Goal: Transaction & Acquisition: Book appointment/travel/reservation

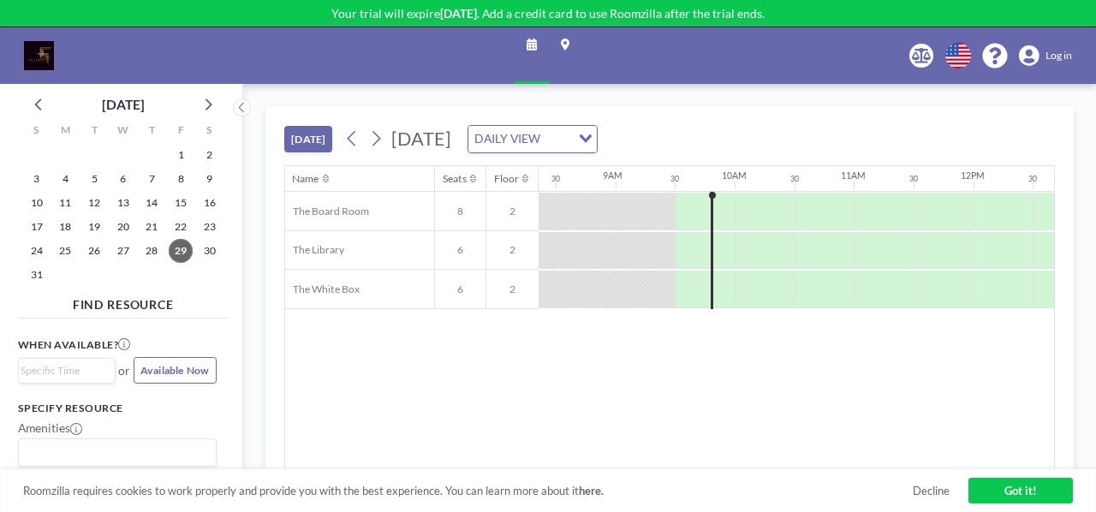
scroll to position [0, 1002]
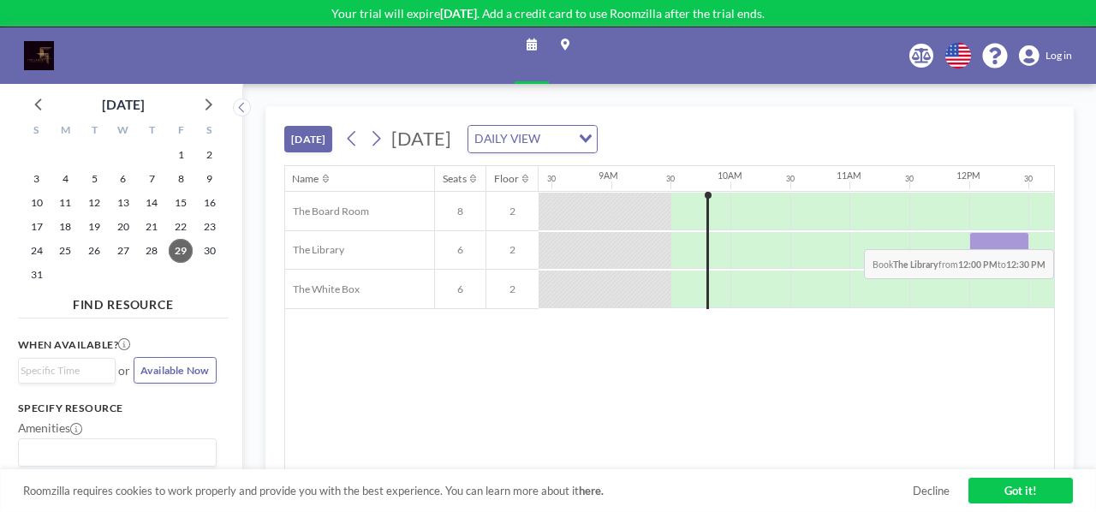
click at [987, 235] on div at bounding box center [999, 251] width 60 height 38
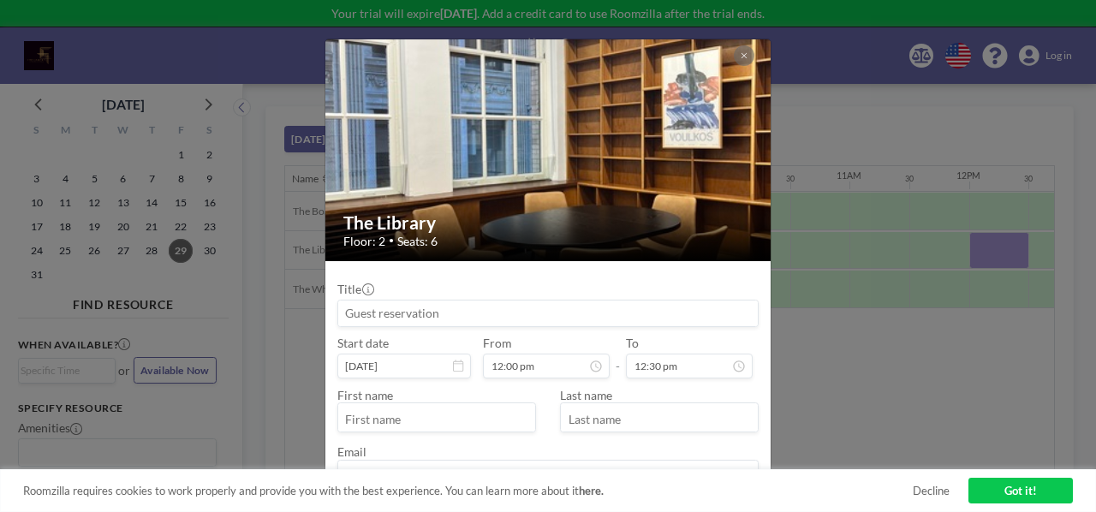
click at [570, 321] on input at bounding box center [548, 314] width 420 height 26
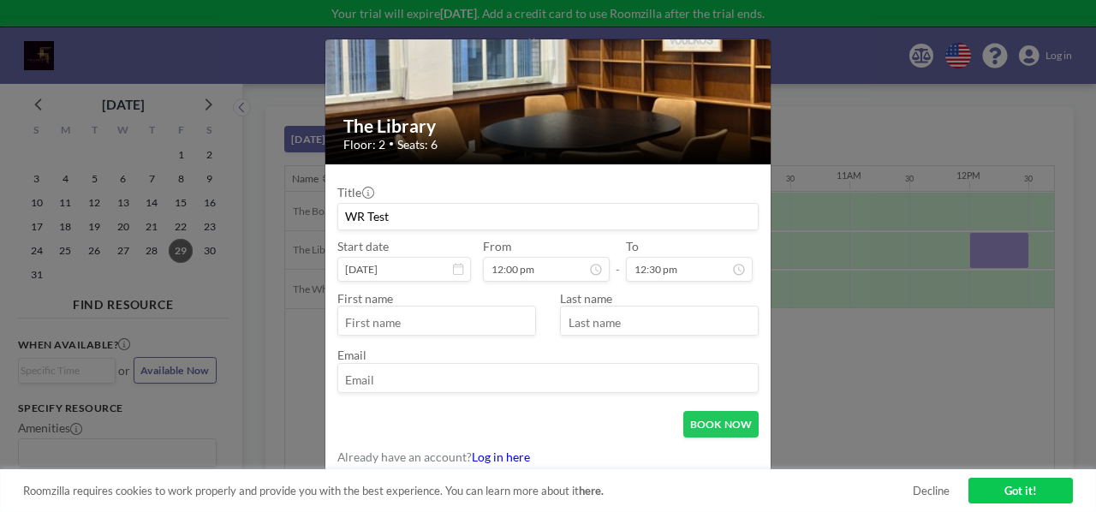
scroll to position [312, 0]
type input "WR Test"
click at [479, 324] on input "text" at bounding box center [437, 323] width 198 height 26
type input "Walter"
type input "Ryon"
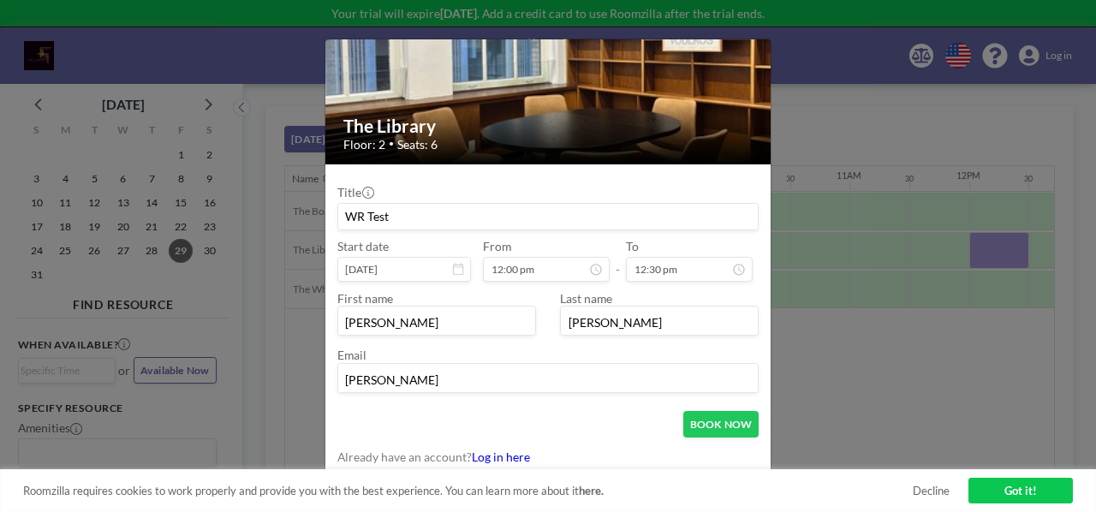
type input "walter@mxpsf.com"
click at [707, 419] on button "BOOK NOW" at bounding box center [721, 424] width 76 height 27
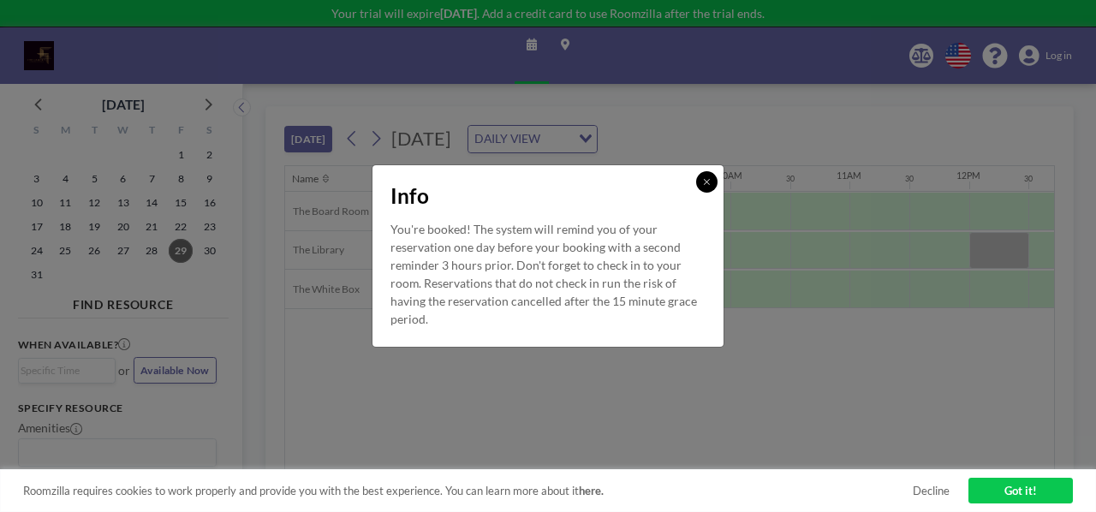
click at [702, 186] on button at bounding box center [706, 181] width 21 height 21
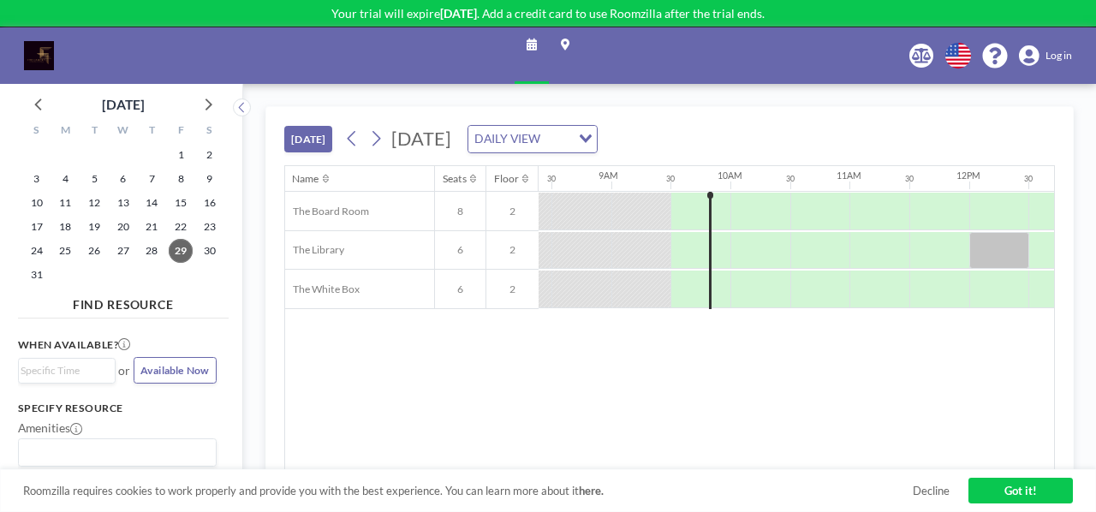
click at [147, 443] on input "Search for option" at bounding box center [114, 453] width 186 height 20
click at [76, 427] on icon at bounding box center [76, 429] width 12 height 12
click at [1044, 494] on link "Got it!" at bounding box center [1020, 491] width 104 height 26
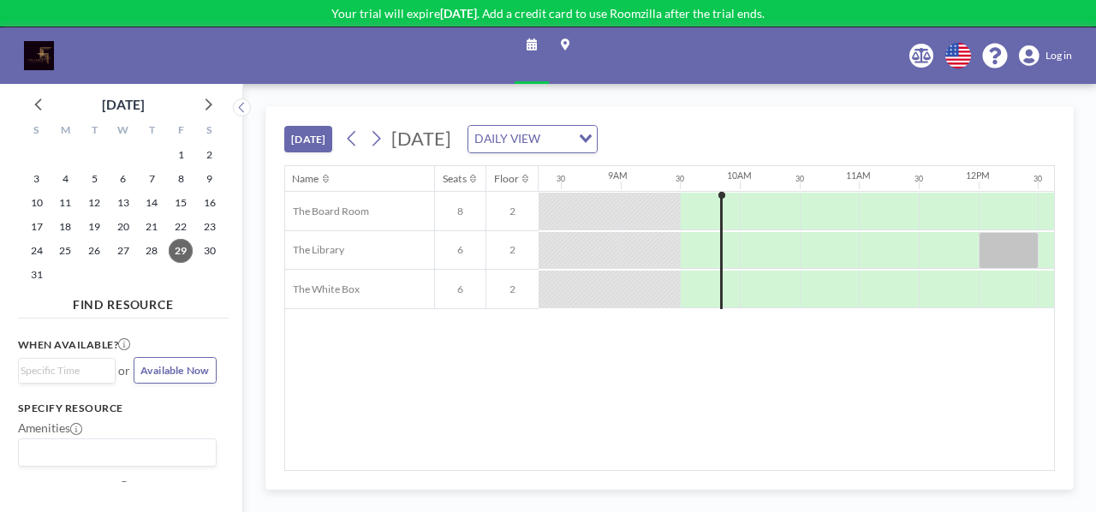
scroll to position [0, 1002]
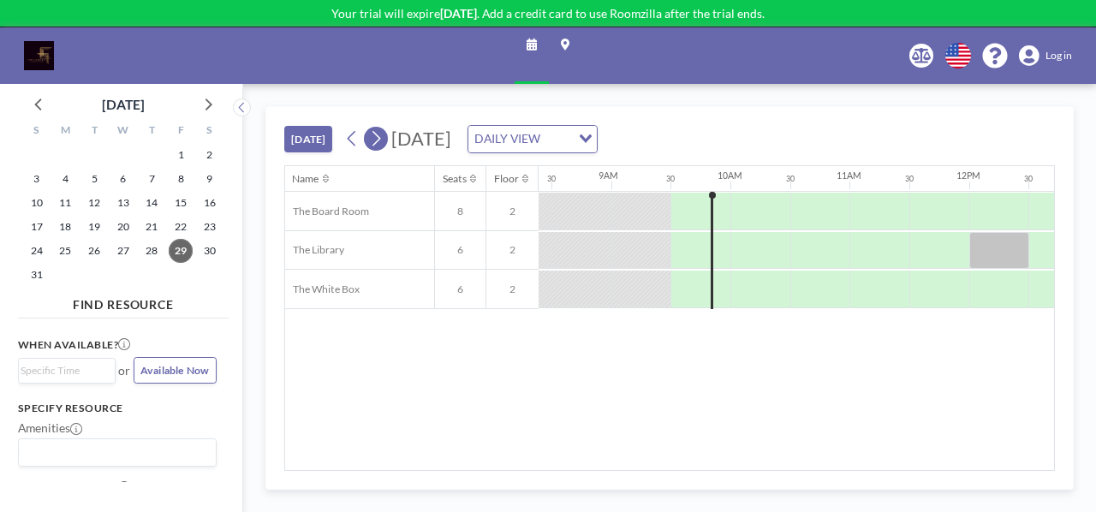
click at [375, 141] on icon at bounding box center [376, 139] width 14 height 22
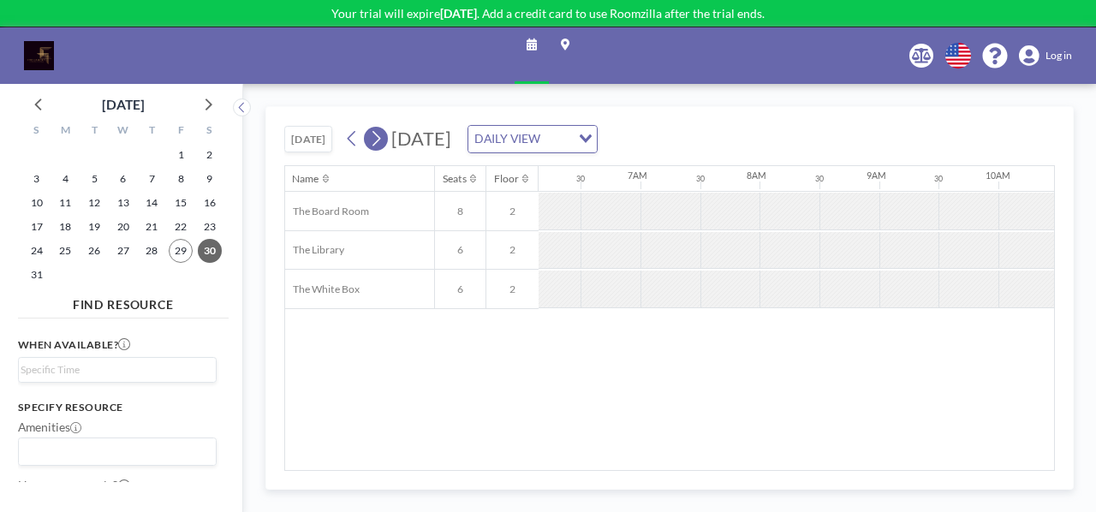
scroll to position [0, 890]
click at [385, 140] on button at bounding box center [376, 139] width 24 height 24
click at [348, 140] on icon at bounding box center [352, 139] width 14 height 22
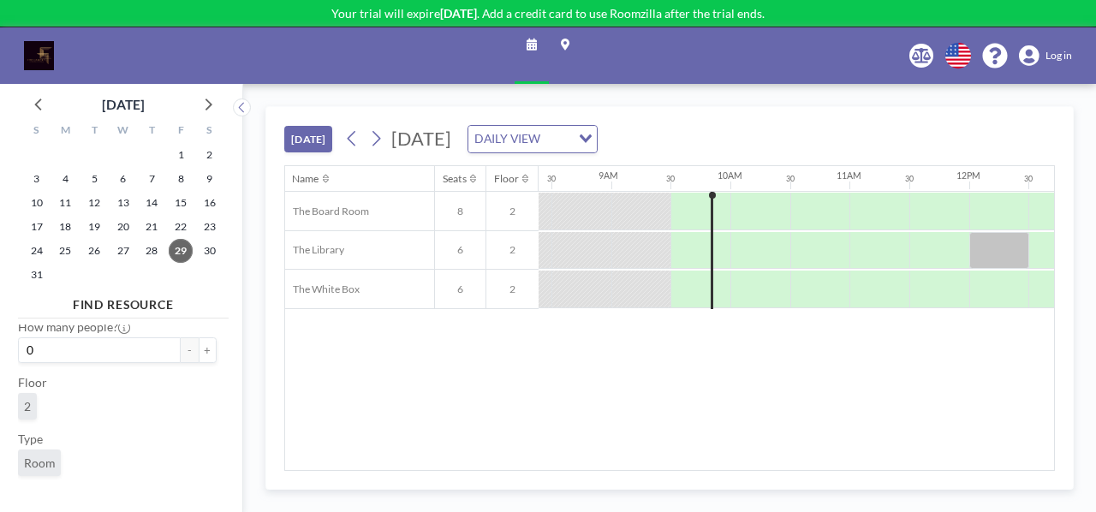
scroll to position [213, 0]
click at [51, 407] on span "Room" at bounding box center [39, 409] width 31 height 15
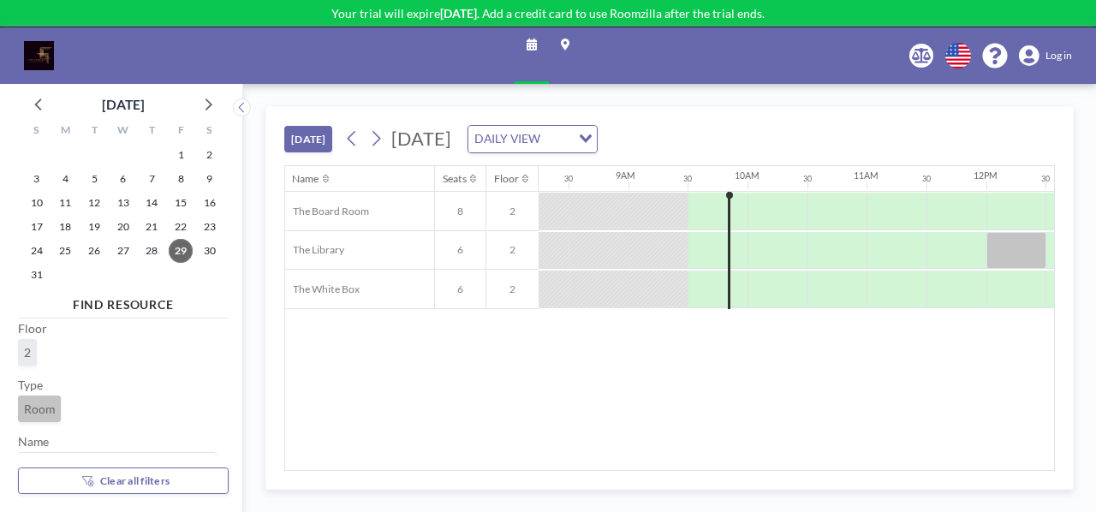
scroll to position [0, 1002]
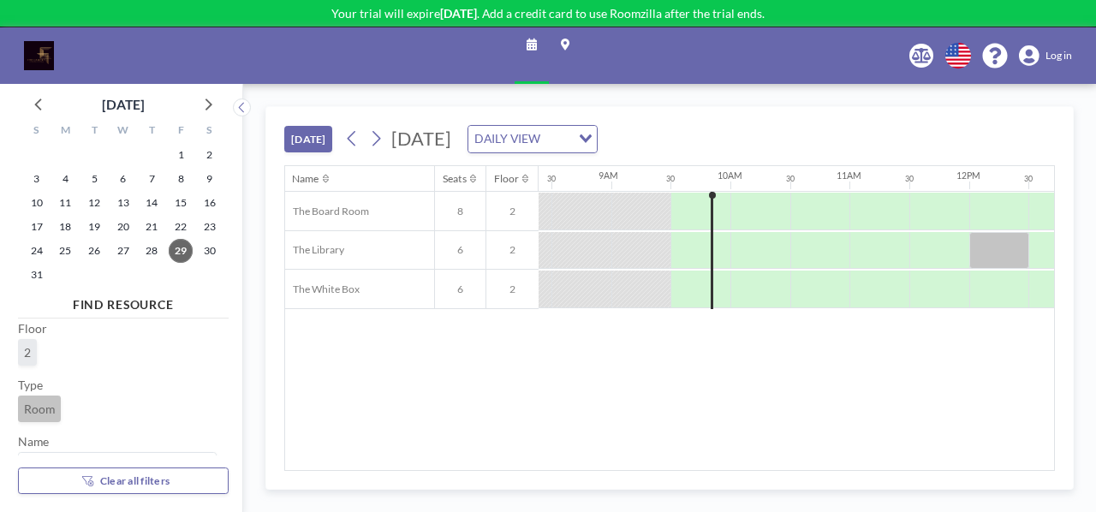
click at [51, 407] on span "Room" at bounding box center [39, 409] width 31 height 15
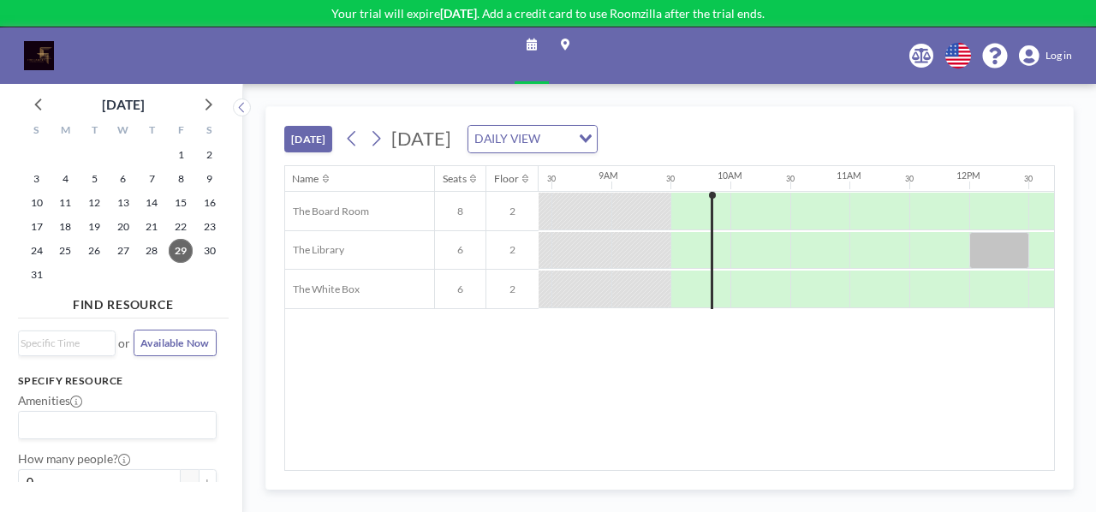
scroll to position [0, 0]
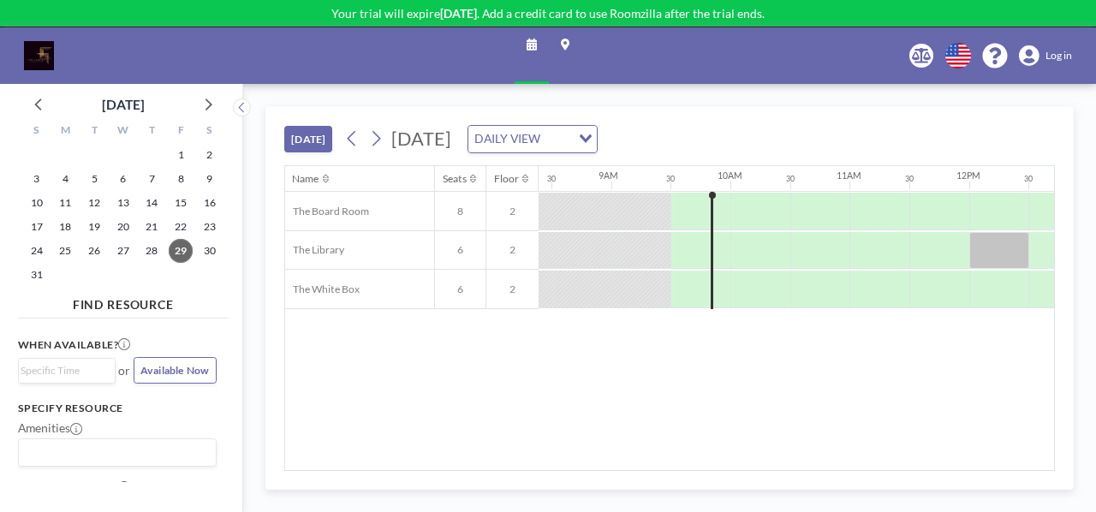
click at [94, 446] on input "Search for option" at bounding box center [114, 453] width 186 height 20
click at [262, 353] on div "[DATE] [DATE] DAILY VIEW Loading... Name Seats Floor 12AM 30 1AM 30 2AM 30 3AM …" at bounding box center [669, 298] width 853 height 428
